Goal: Information Seeking & Learning: Learn about a topic

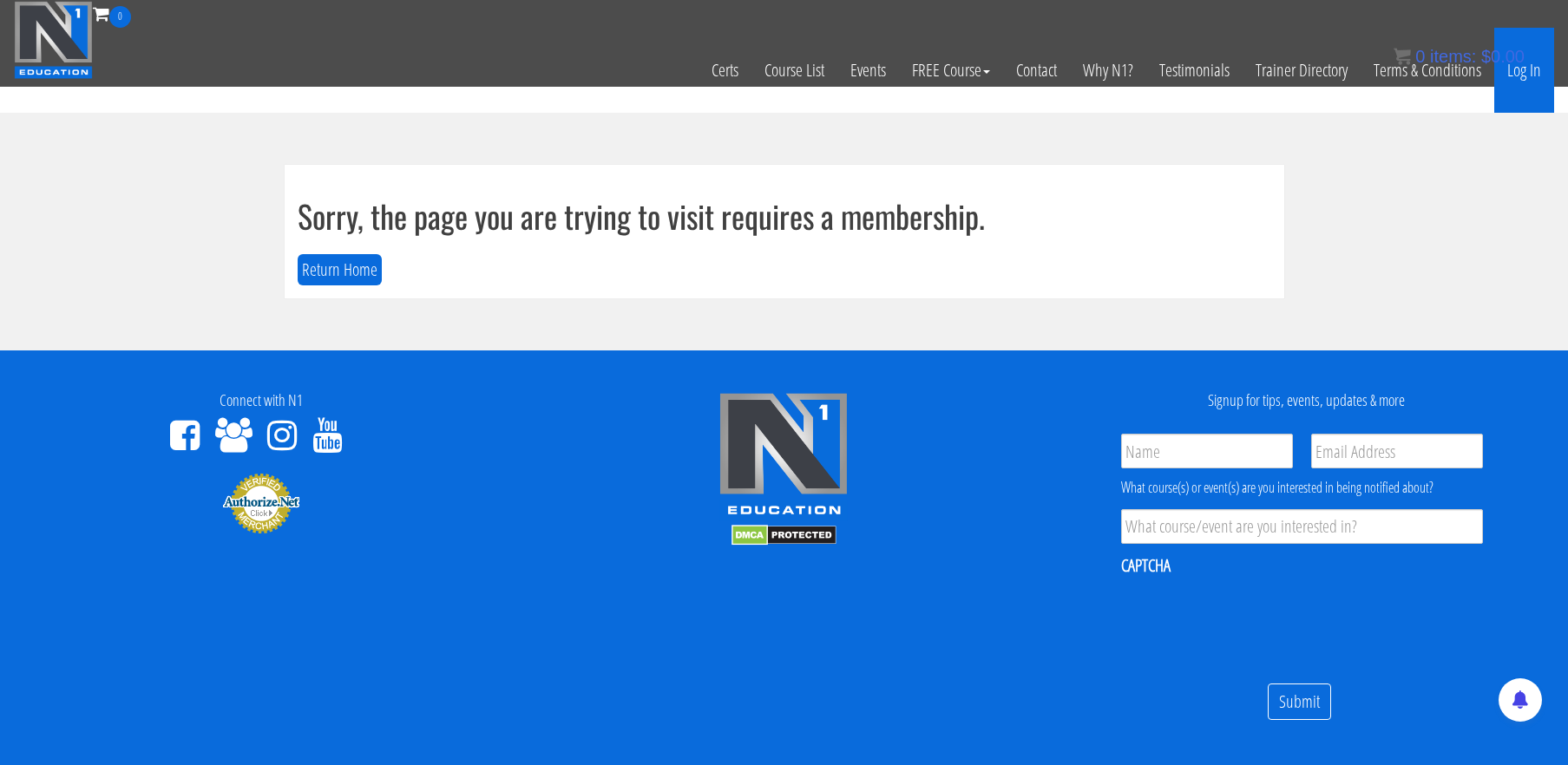
click at [1524, 72] on link "Log In" at bounding box center [1524, 70] width 60 height 85
click at [1524, 77] on link "Log In" at bounding box center [1524, 70] width 60 height 85
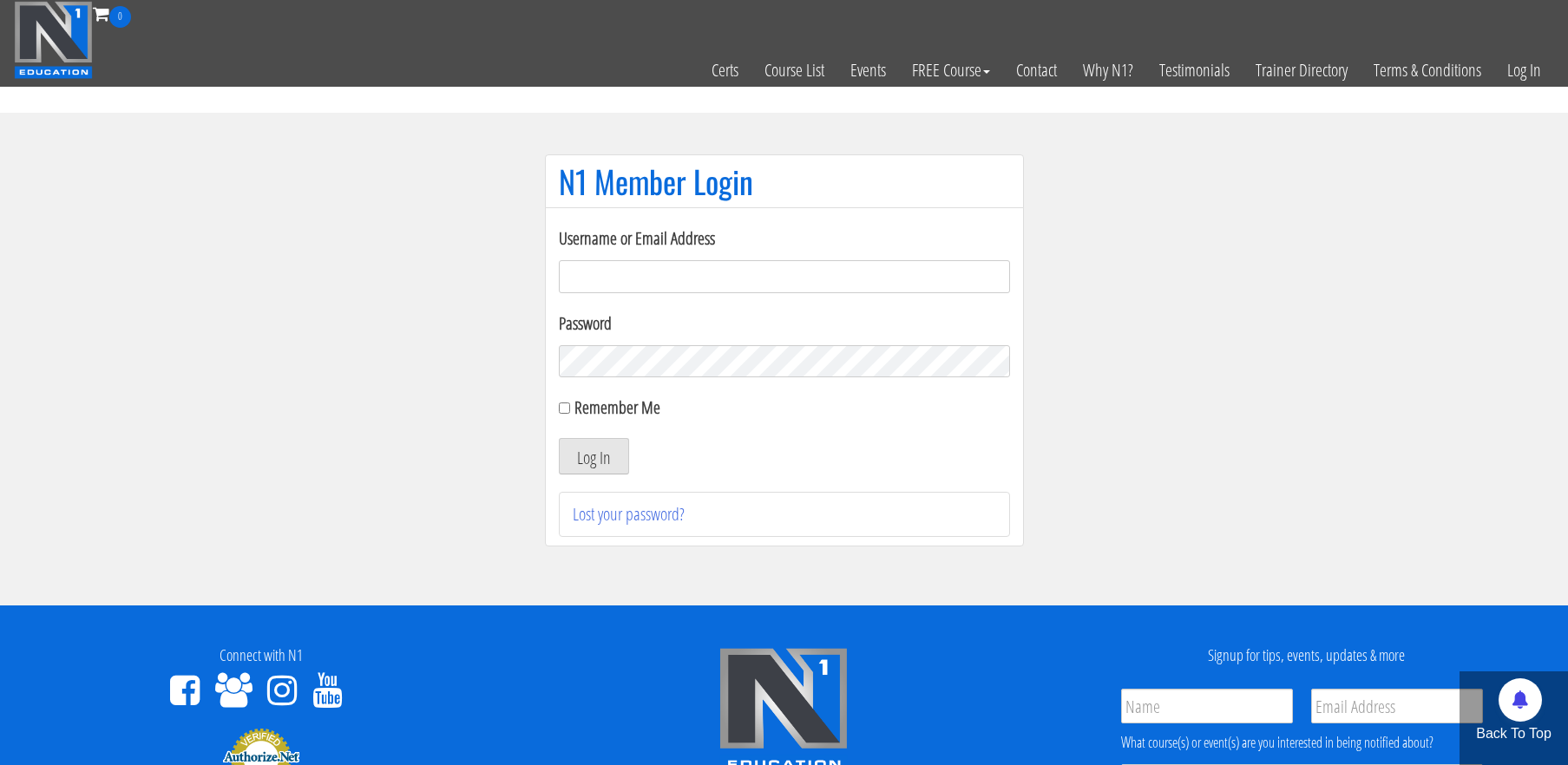
click at [866, 276] on input "Username or Email Address" at bounding box center [784, 276] width 452 height 33
type input "[EMAIL_ADDRESS][DOMAIN_NAME]"
click at [559, 438] on button "Log In" at bounding box center [593, 456] width 70 height 36
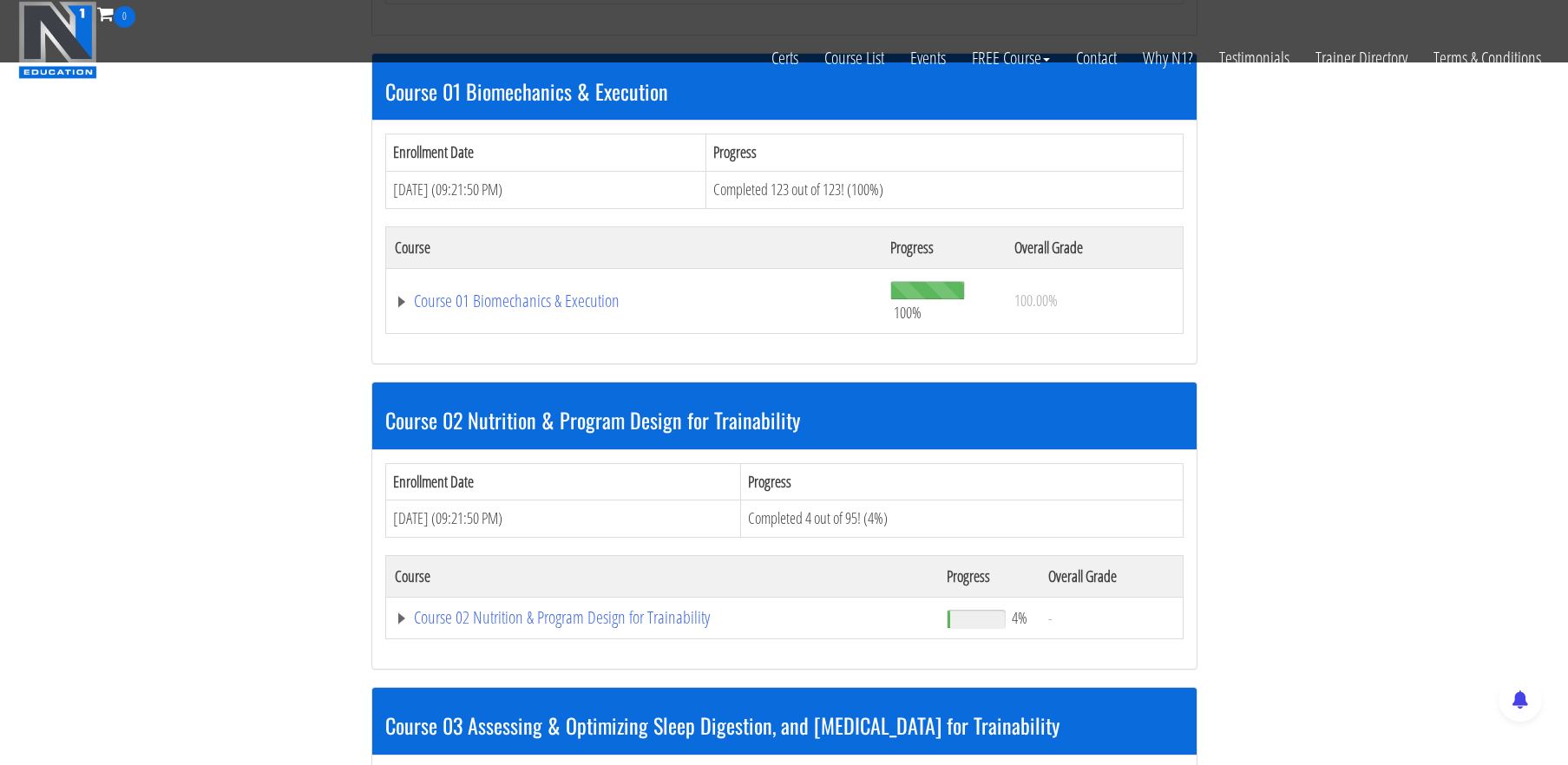
scroll to position [605, 0]
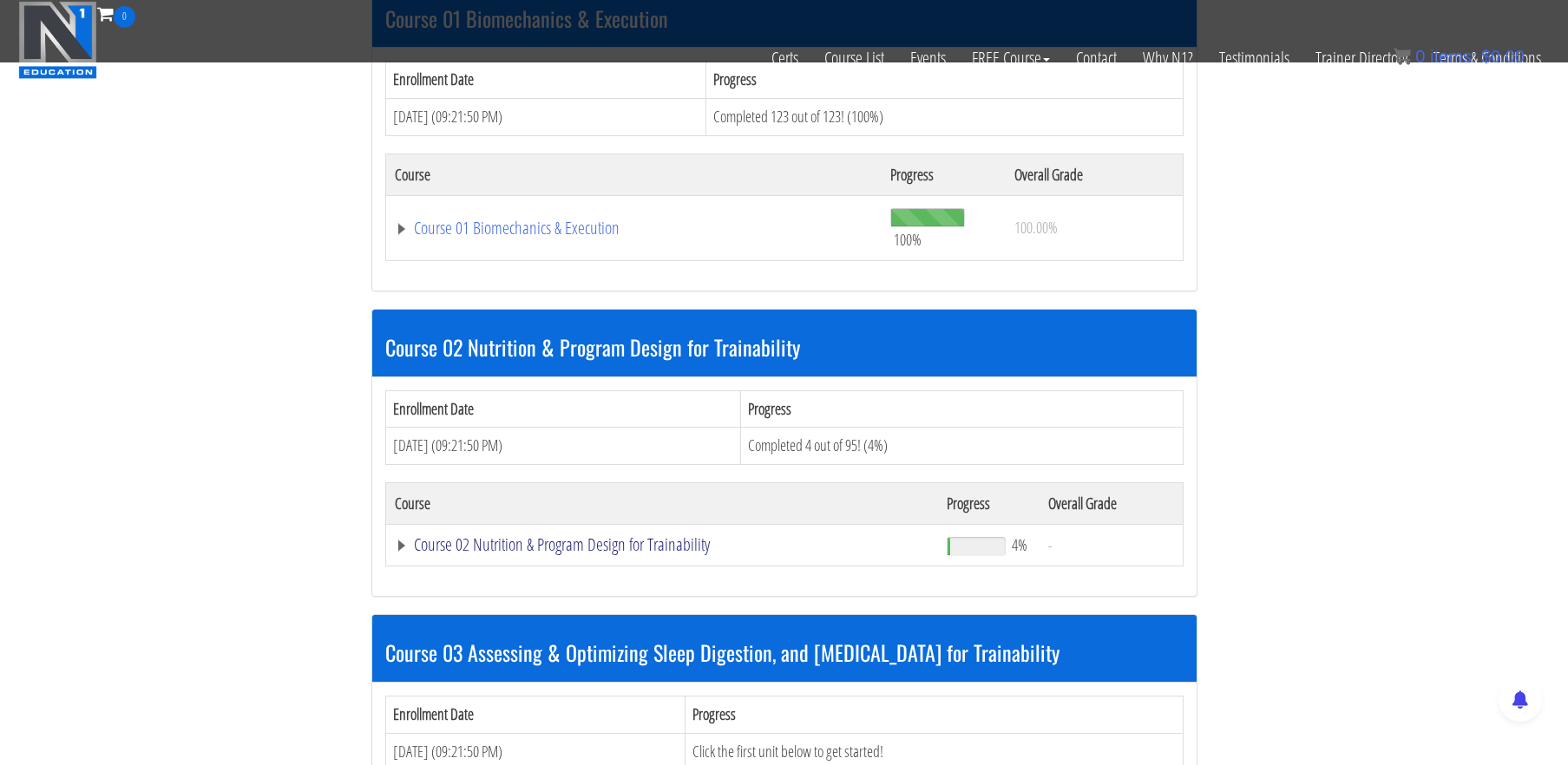
click at [669, 545] on link "Course 02 Nutrition & Program Design for Trainability" at bounding box center [662, 544] width 535 height 18
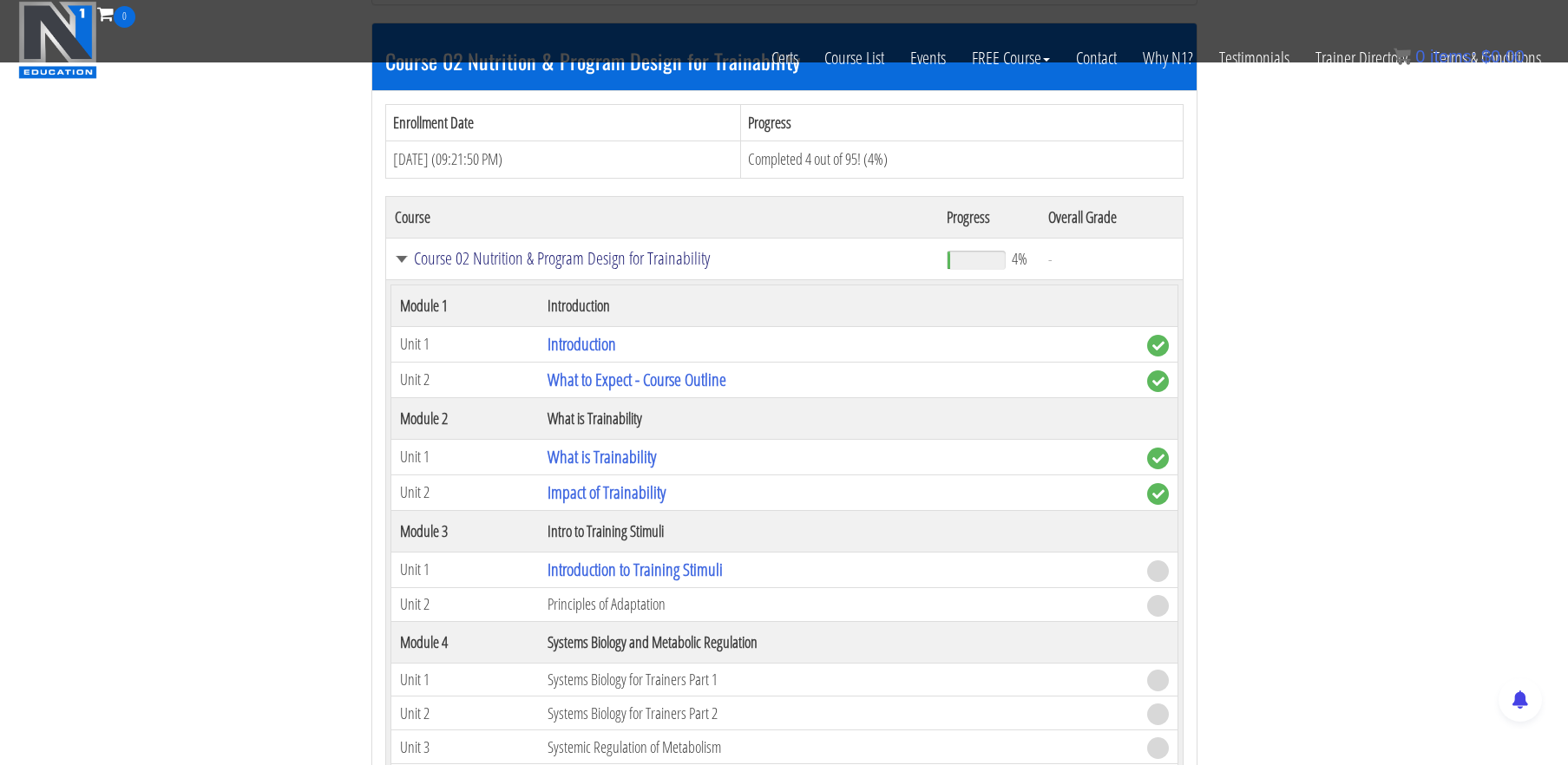
scroll to position [895, 0]
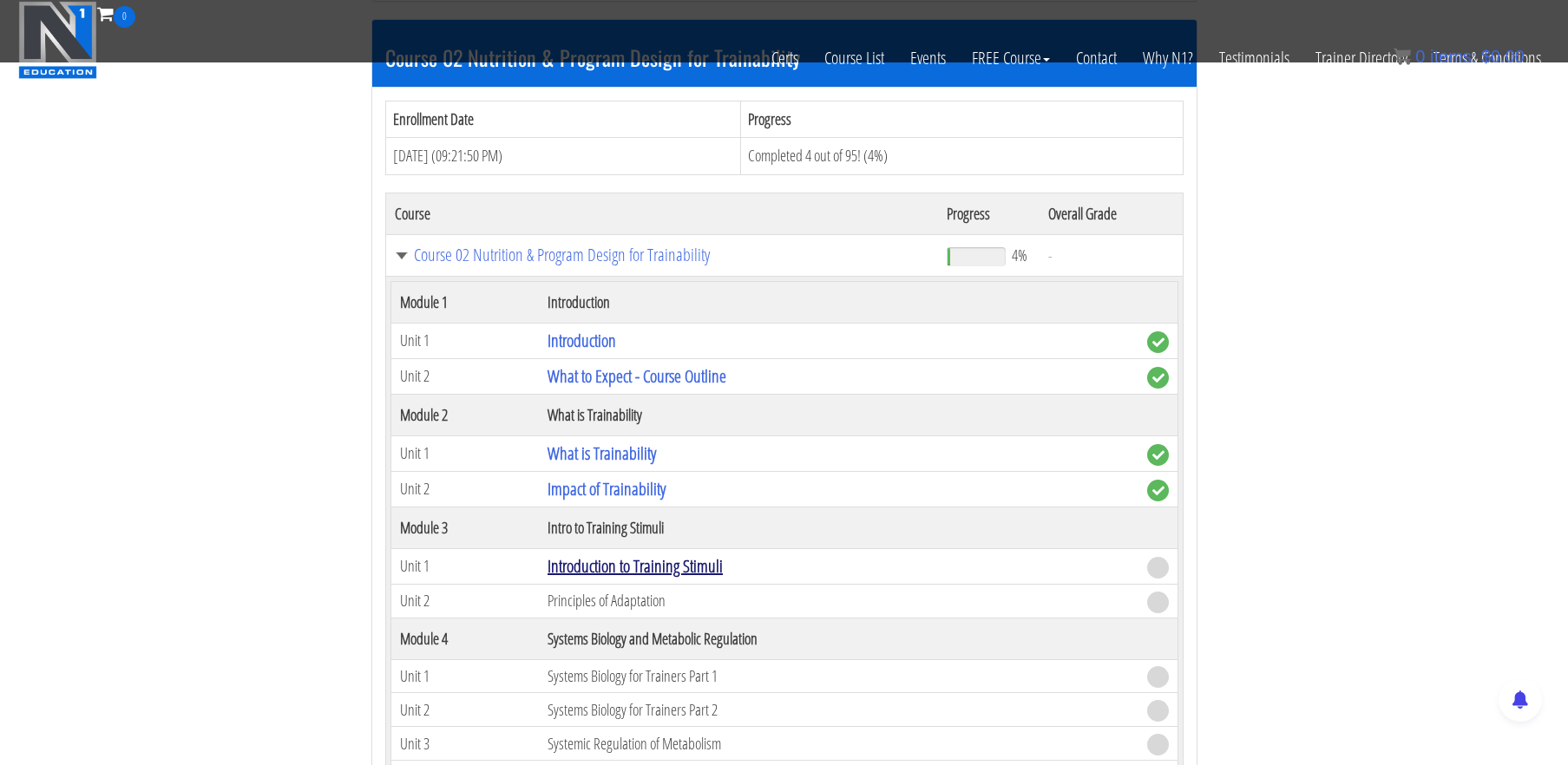
click at [669, 563] on link "Introduction to Training Stimuli" at bounding box center [635, 565] width 175 height 23
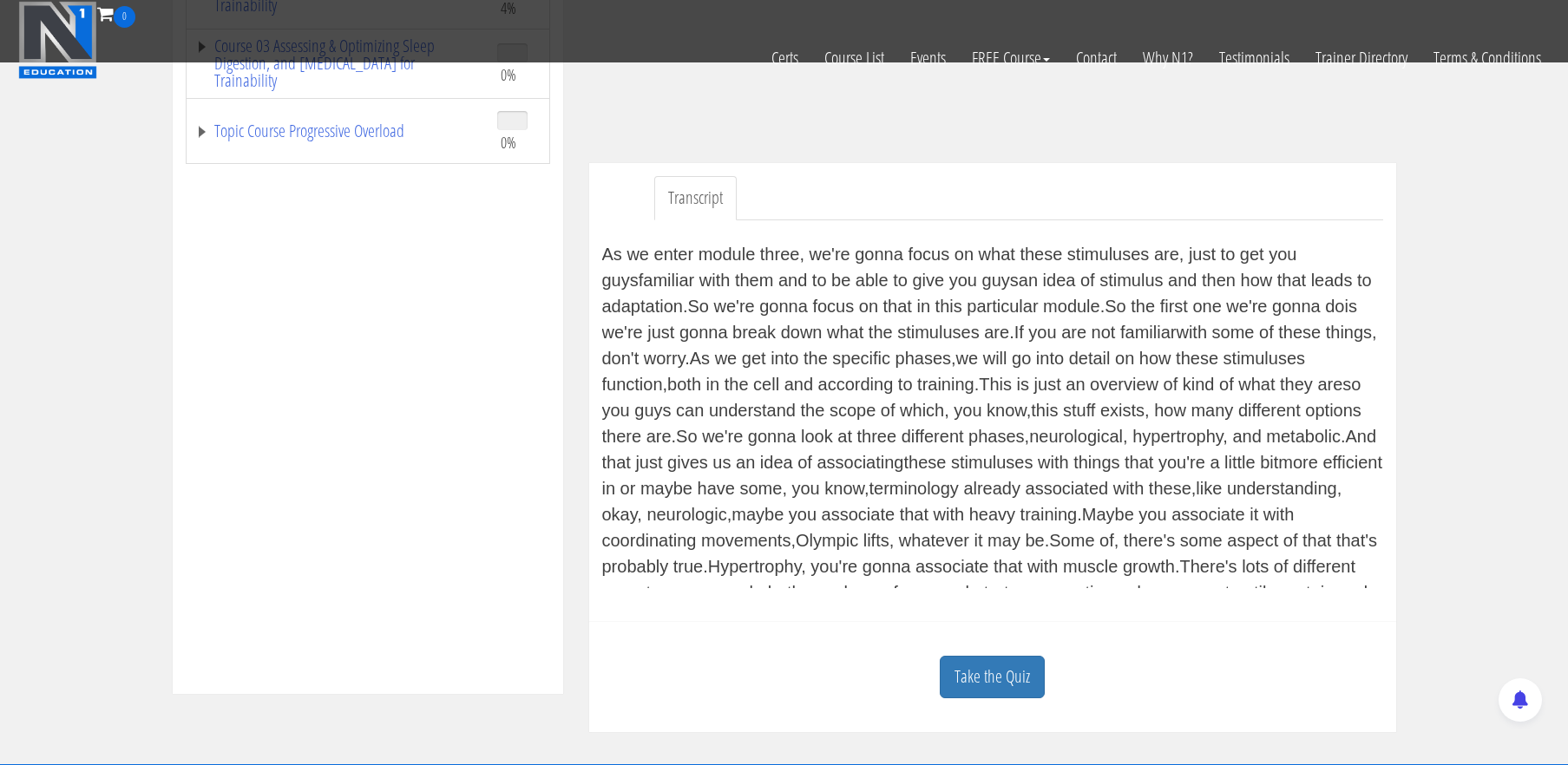
scroll to position [431, 0]
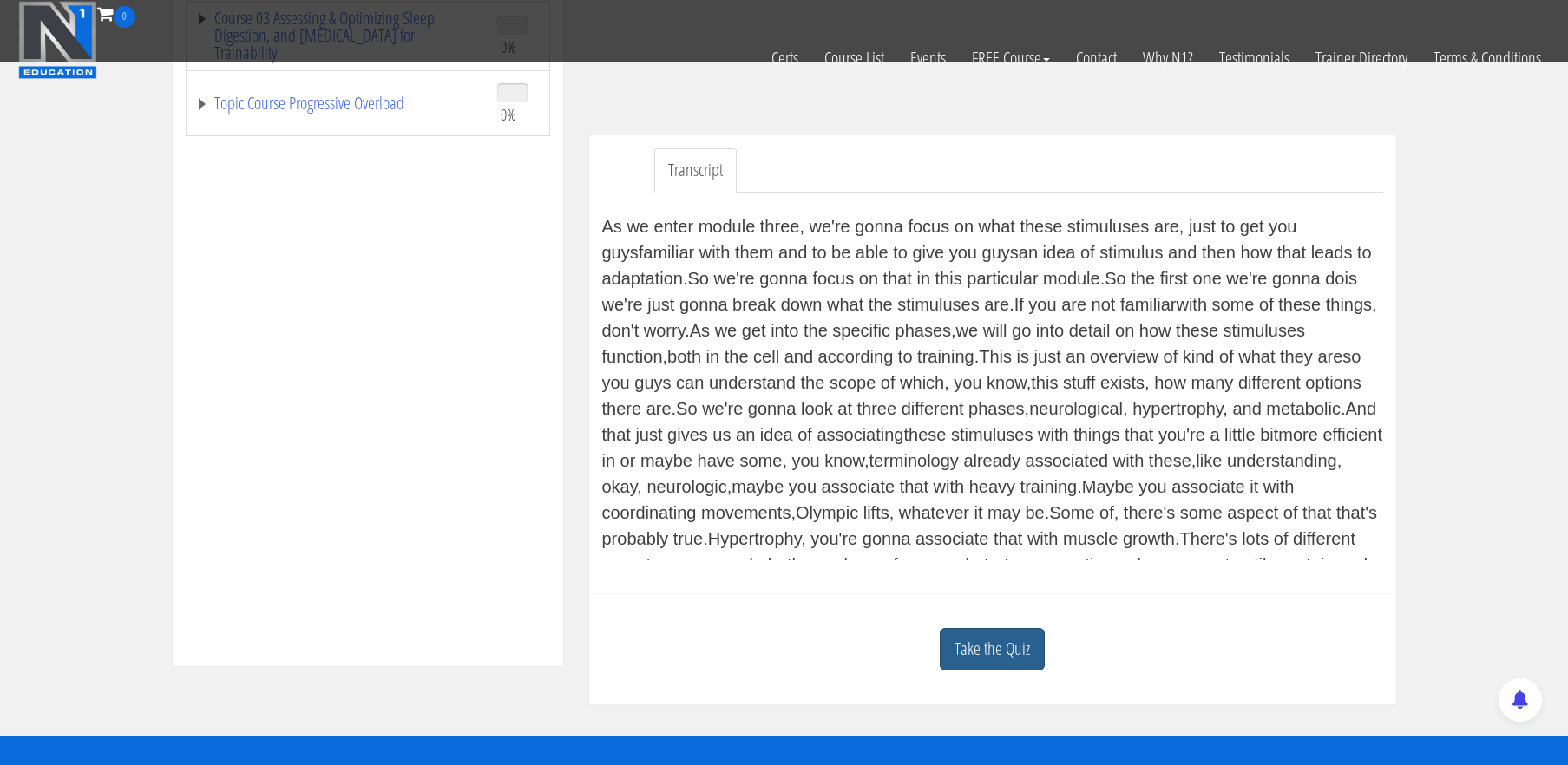
click at [966, 659] on link "Take the Quiz" at bounding box center [992, 650] width 105 height 43
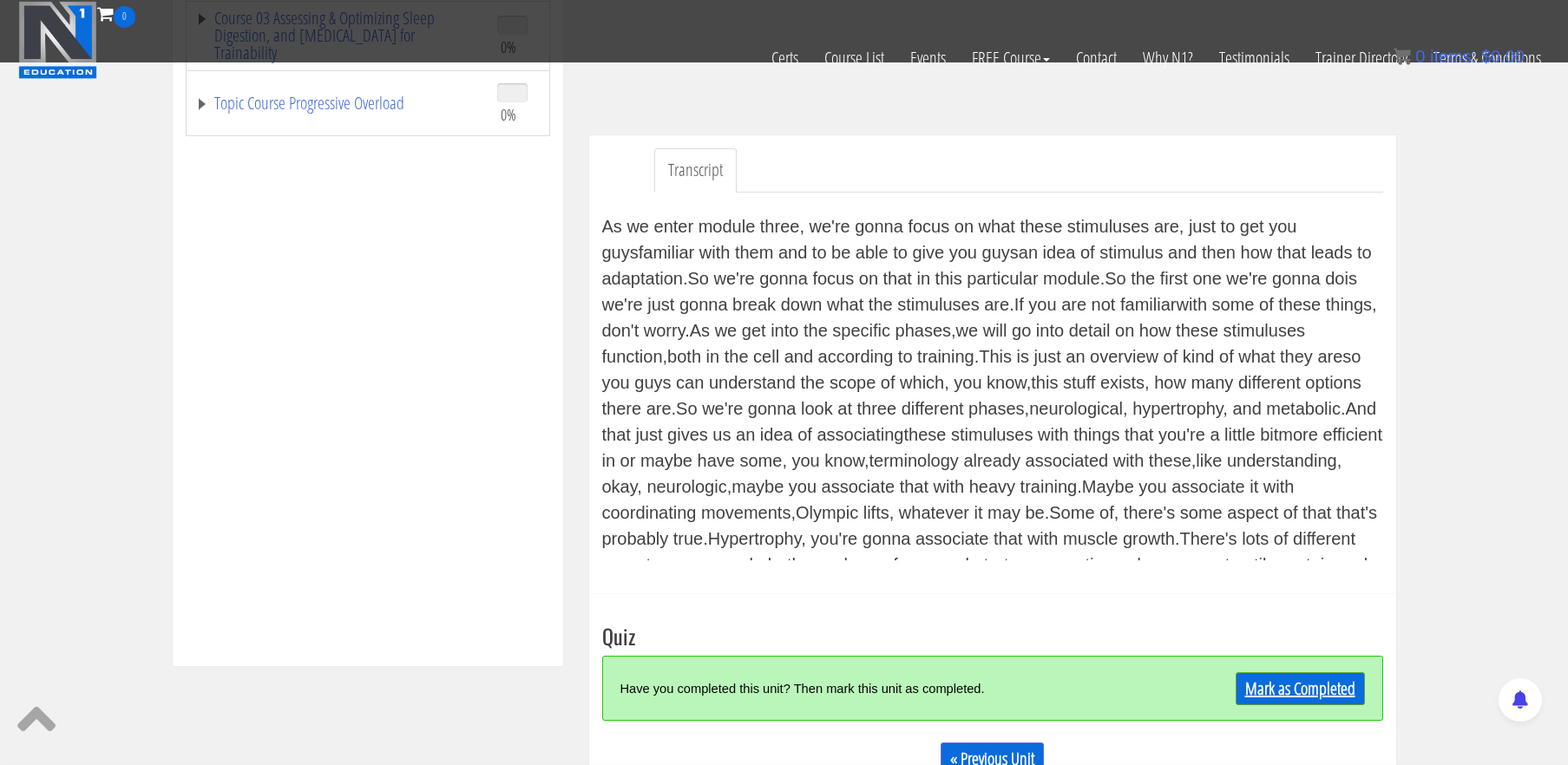
click at [1304, 690] on link "Mark as Completed" at bounding box center [1300, 688] width 129 height 33
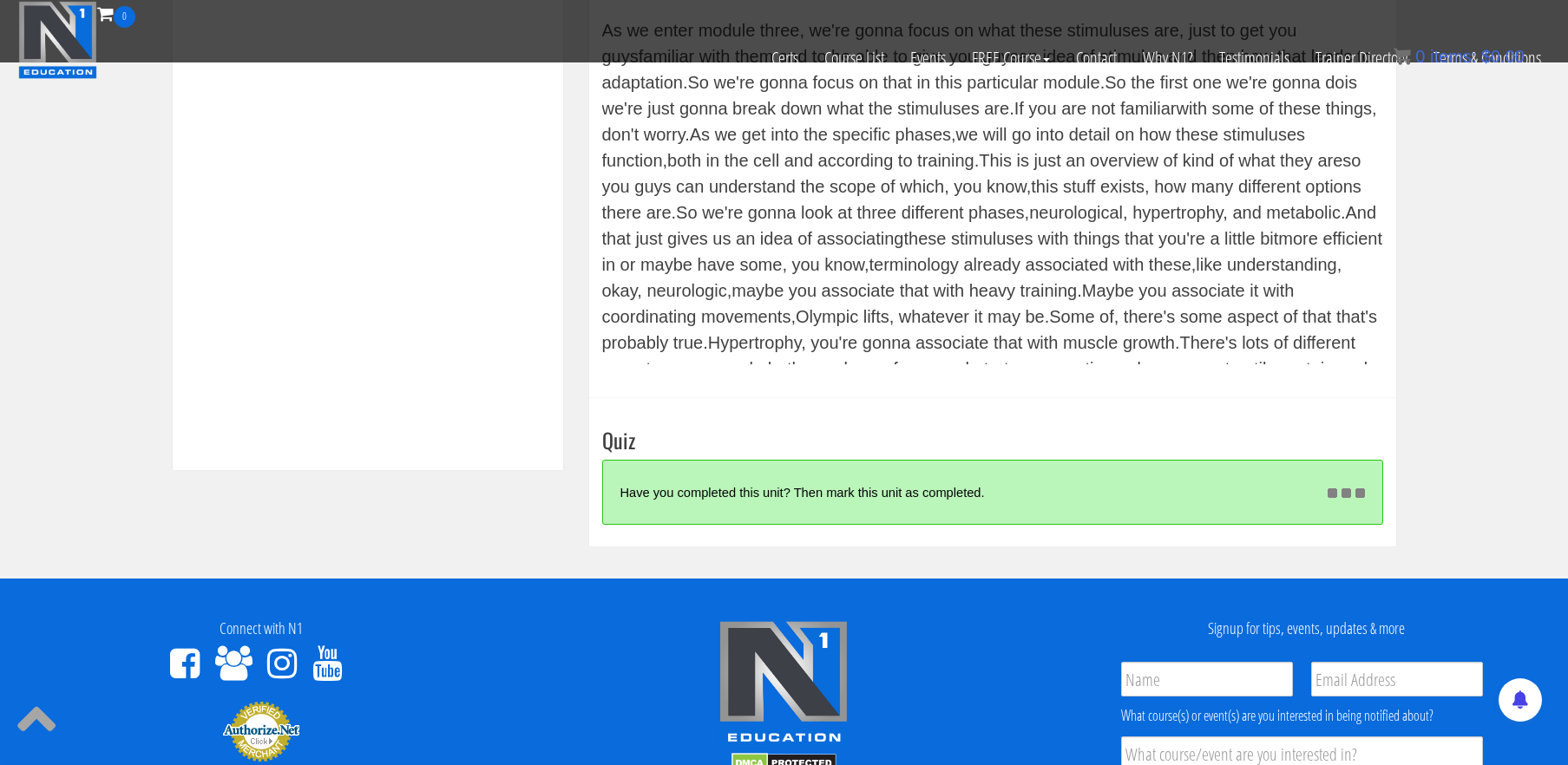
scroll to position [638, 0]
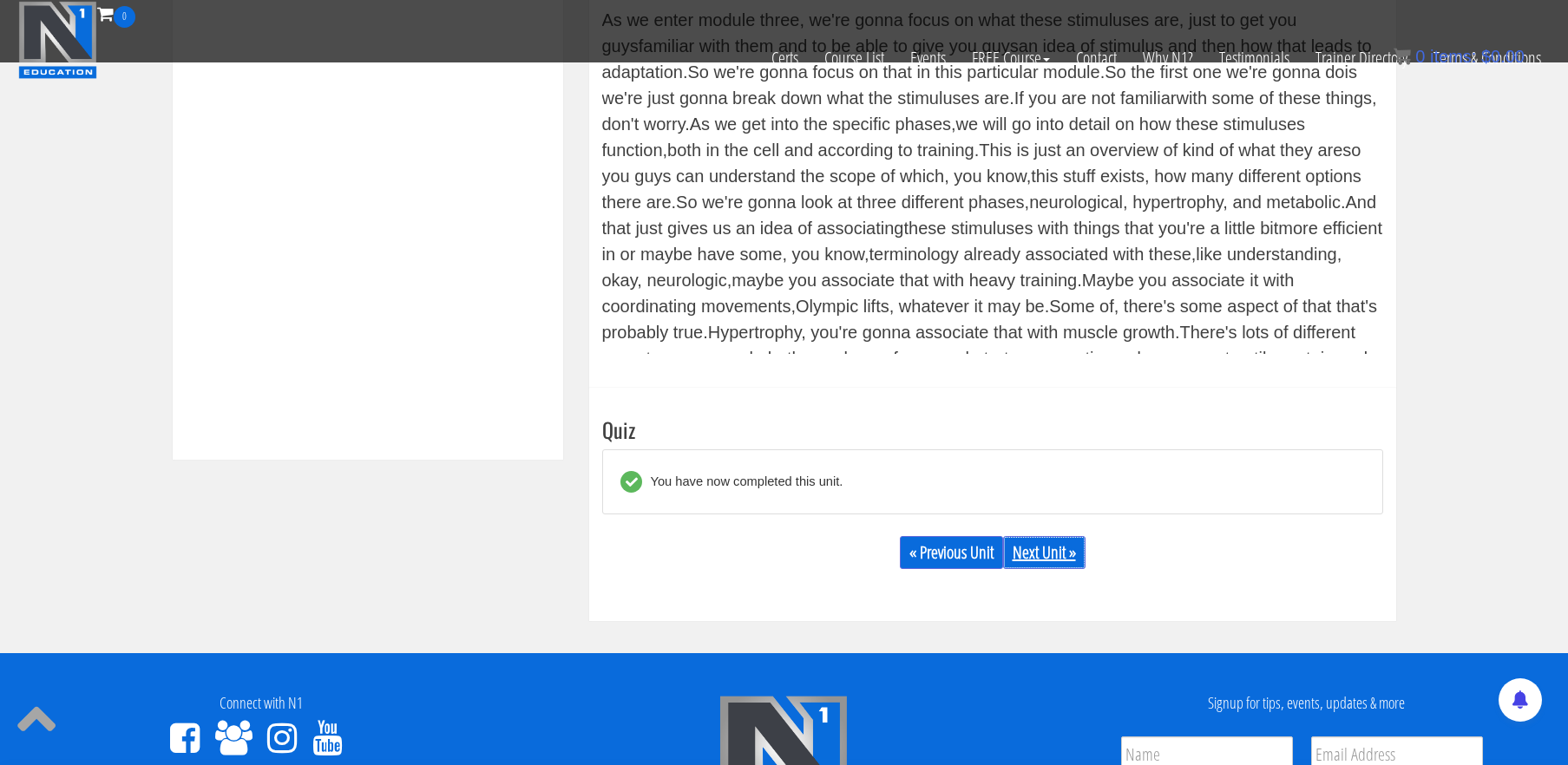
click at [1037, 540] on link "Next Unit »" at bounding box center [1044, 552] width 83 height 33
click at [1040, 551] on link "Next Unit »" at bounding box center [1044, 552] width 83 height 33
click at [1034, 553] on link "Next Unit »" at bounding box center [1044, 552] width 83 height 33
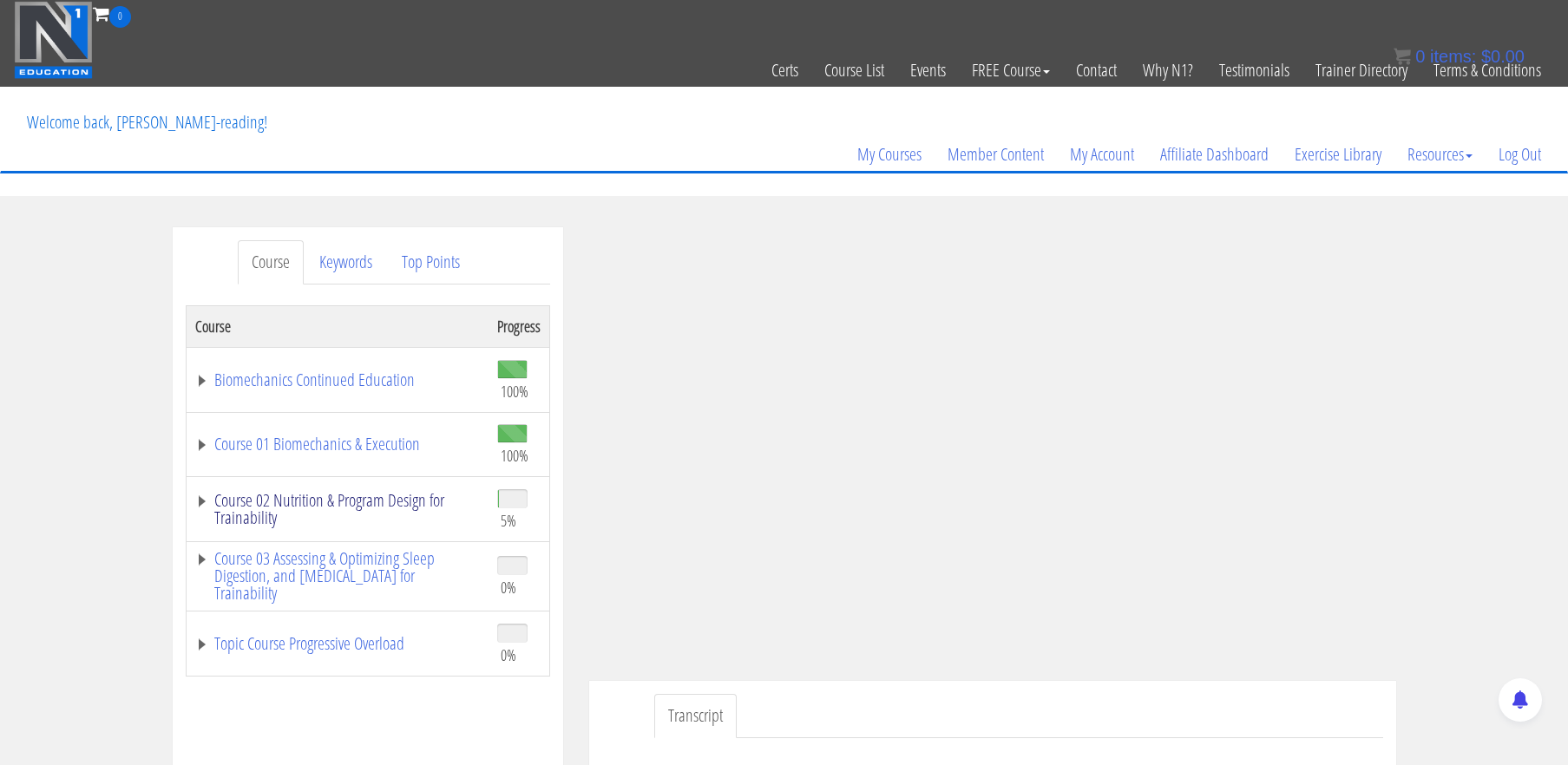
click at [386, 506] on link "Course 02 Nutrition & Program Design for Trainability" at bounding box center [338, 508] width 285 height 34
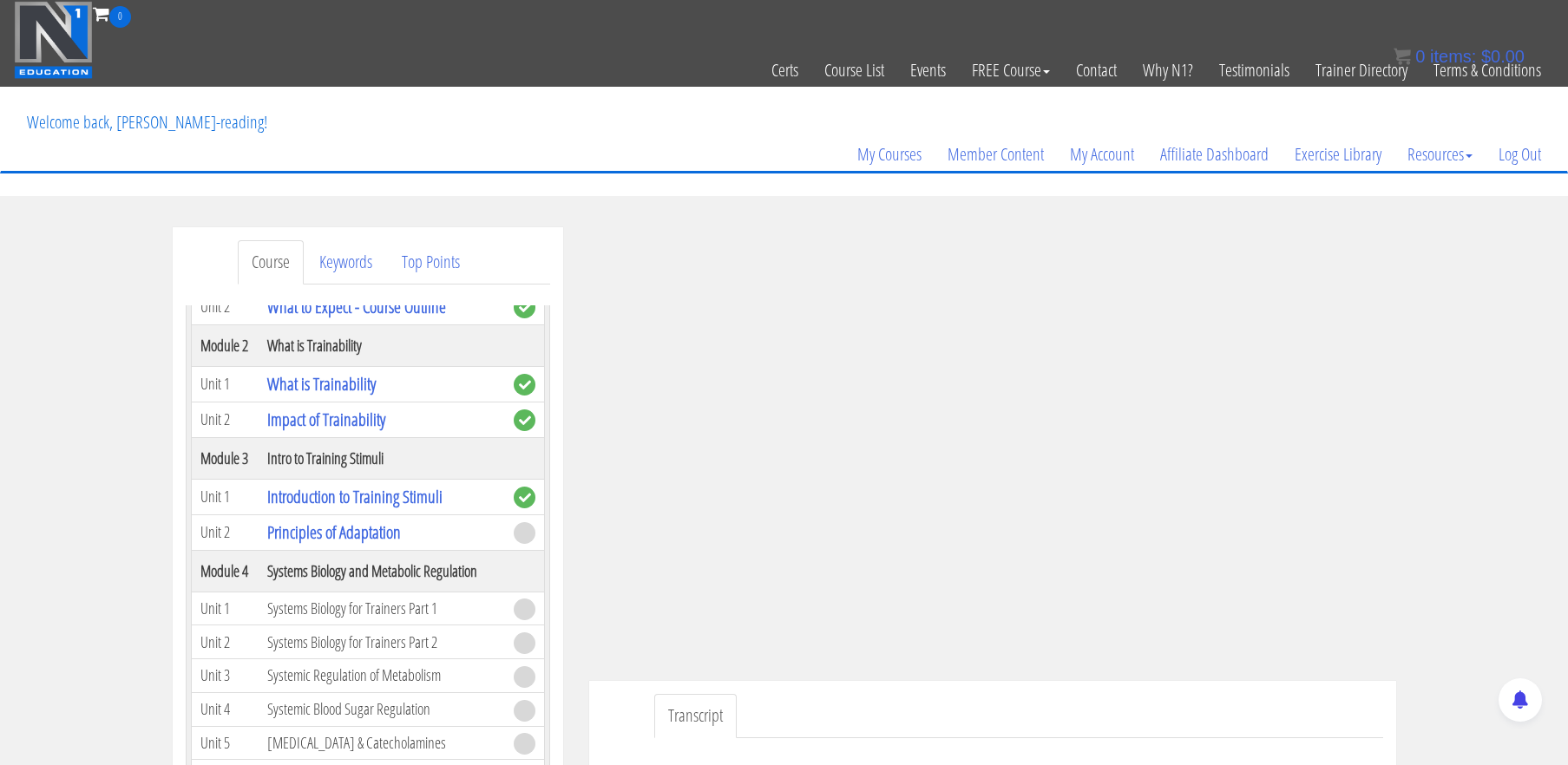
scroll to position [338, 0]
